Goal: Task Accomplishment & Management: Use online tool/utility

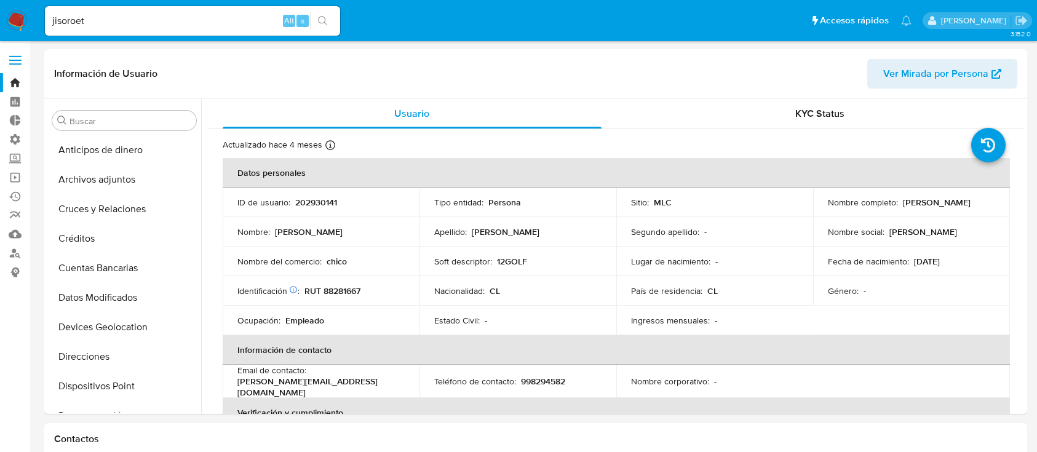
select select "10"
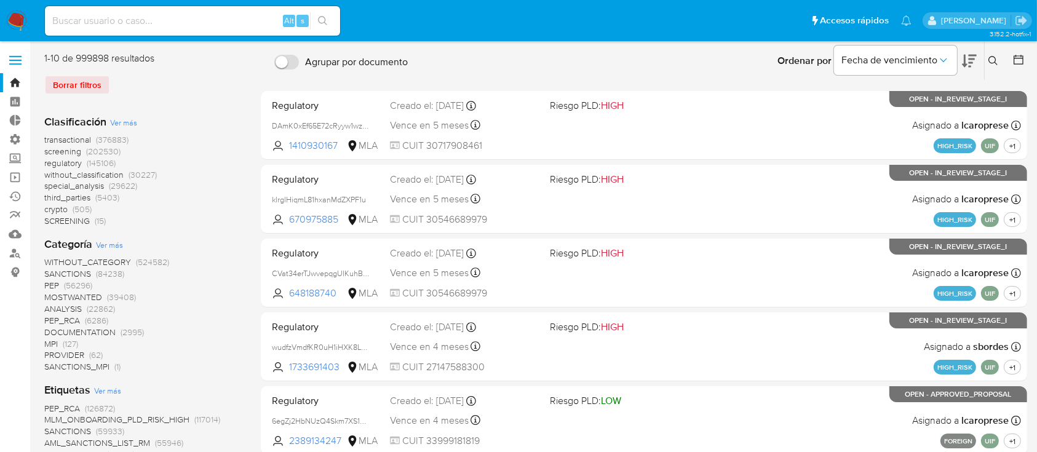
click at [20, 62] on label at bounding box center [15, 60] width 31 height 26
click at [0, 0] on input "checkbox" at bounding box center [0, 0] width 0 height 0
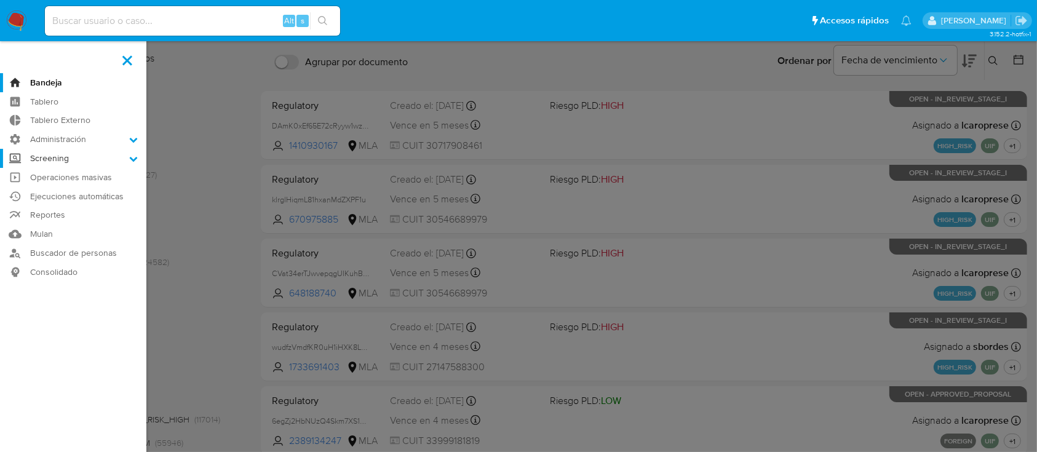
click at [93, 159] on label "Screening" at bounding box center [73, 158] width 146 height 19
click at [0, 0] on input "Screening" at bounding box center [0, 0] width 0 height 0
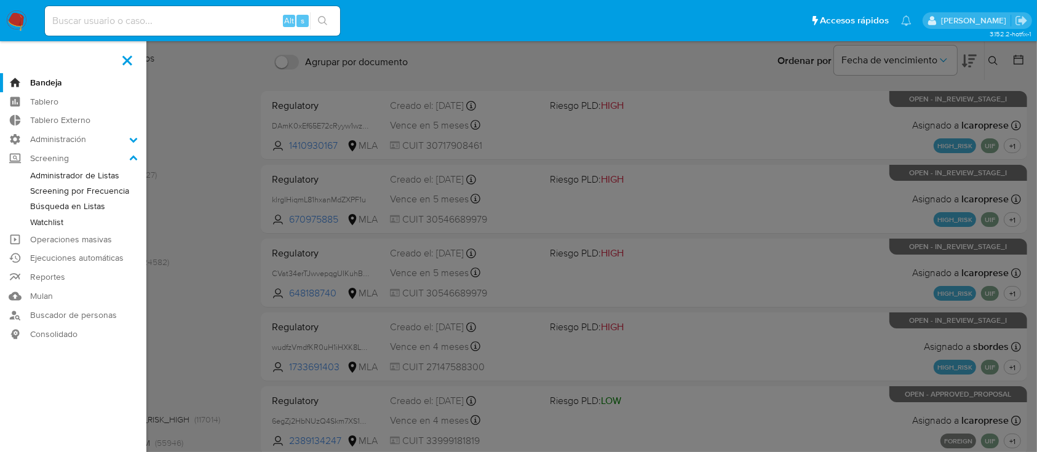
click at [82, 173] on link "Administrador de Listas" at bounding box center [73, 175] width 146 height 15
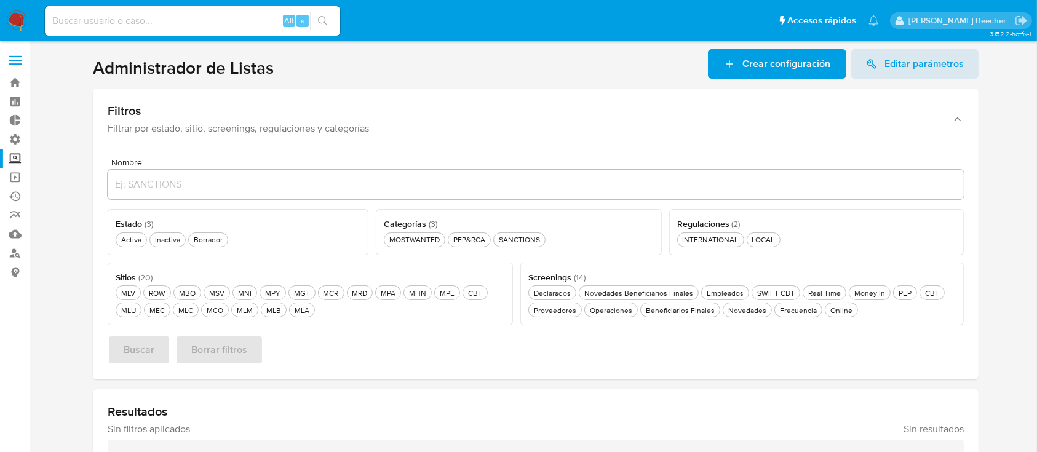
click at [10, 62] on label at bounding box center [15, 60] width 31 height 26
click at [0, 0] on input "checkbox" at bounding box center [0, 0] width 0 height 0
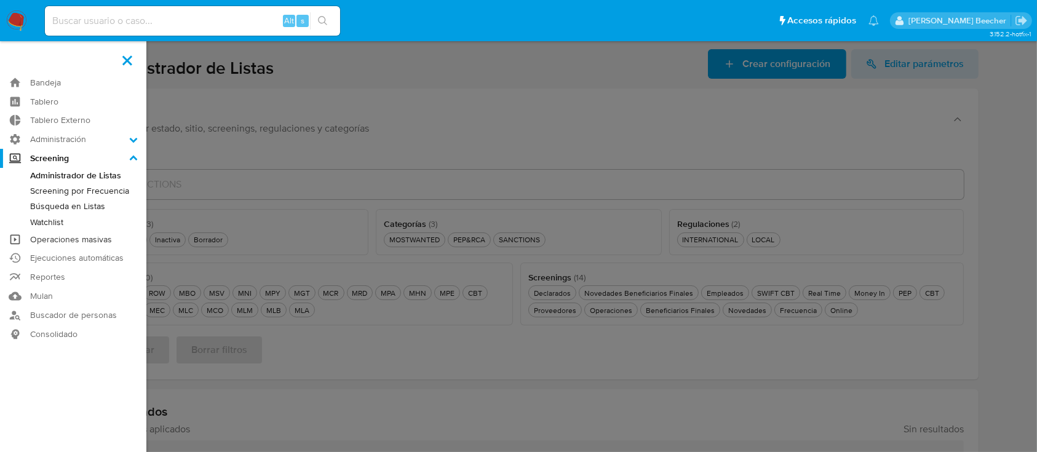
click at [75, 244] on link "Operaciones masivas" at bounding box center [73, 239] width 146 height 19
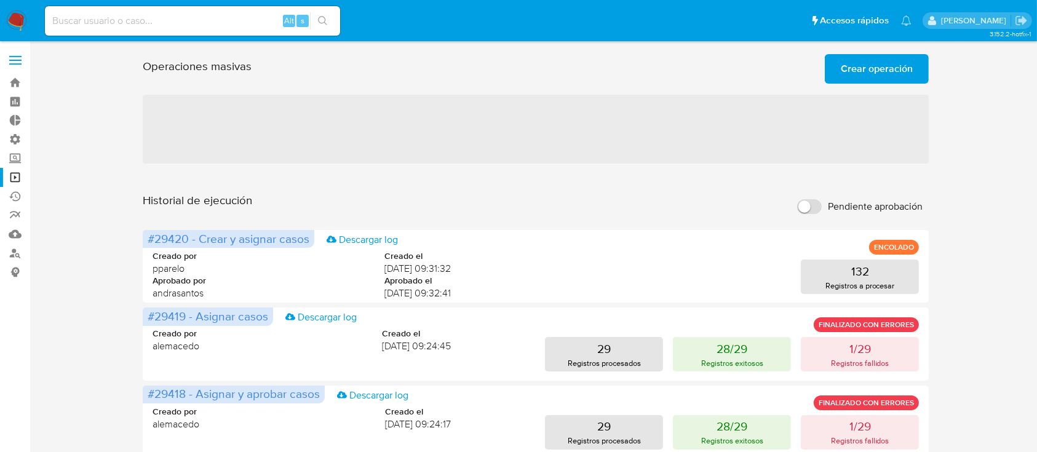
click at [901, 77] on span "Crear operación" at bounding box center [877, 68] width 72 height 27
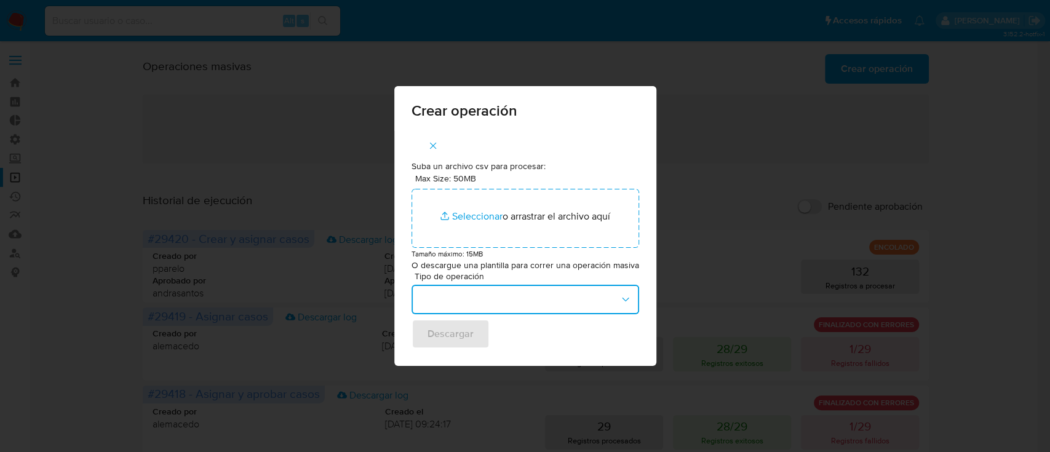
click at [550, 285] on button "button" at bounding box center [526, 300] width 228 height 30
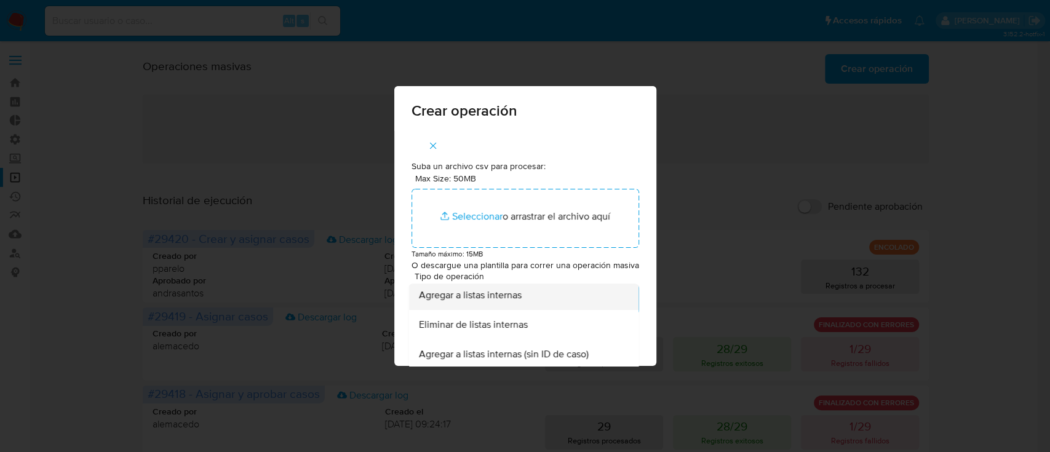
scroll to position [180, 0]
click at [555, 298] on div "Agregar a listas internas" at bounding box center [519, 296] width 203 height 30
